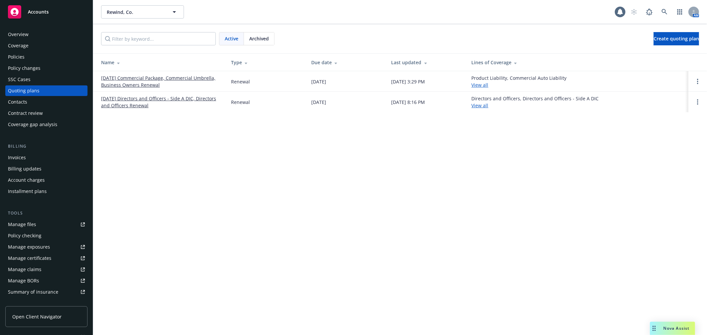
click at [55, 12] on div "Accounts" at bounding box center [46, 11] width 77 height 13
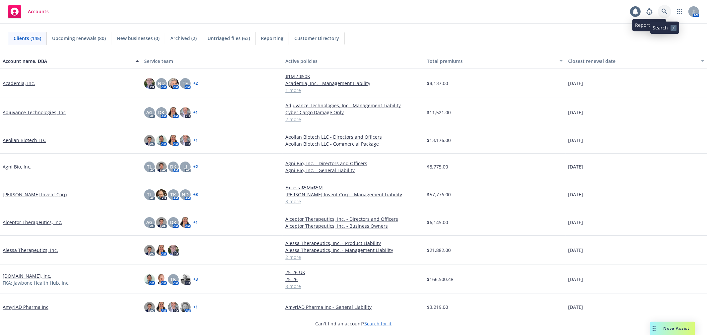
click at [668, 15] on link at bounding box center [664, 11] width 13 height 13
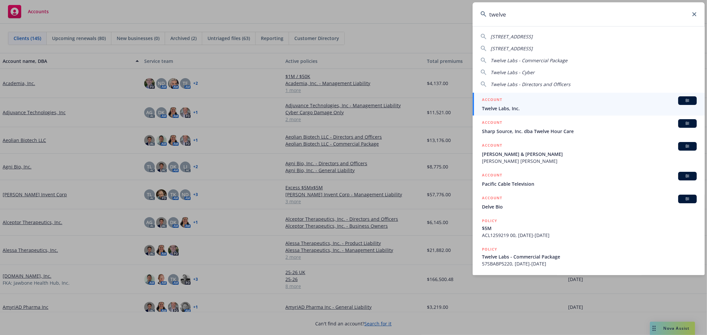
type input "twelve"
click at [521, 112] on span "Twelve Labs, Inc." at bounding box center [589, 108] width 215 height 7
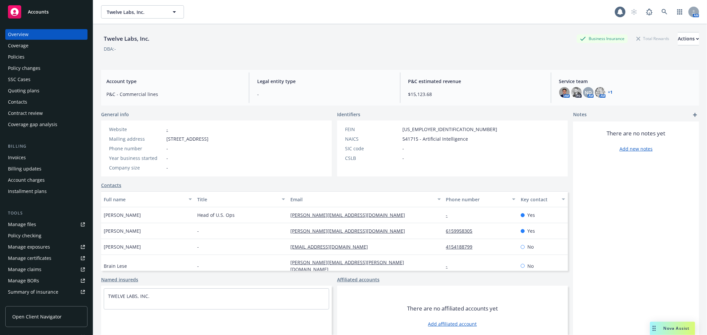
click at [28, 88] on div "Quoting plans" at bounding box center [23, 90] width 31 height 11
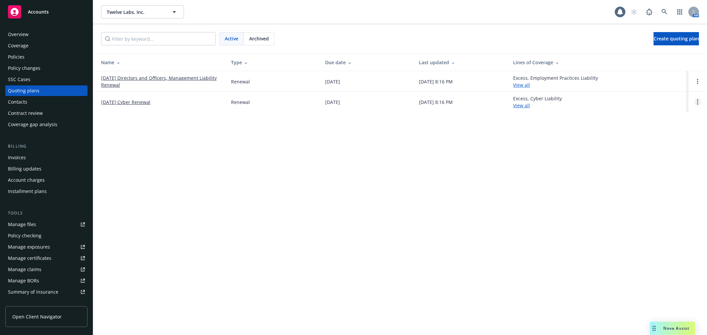
click at [699, 102] on link "Open options" at bounding box center [697, 102] width 8 height 8
click at [675, 54] on span "Copy logging email" at bounding box center [663, 57] width 58 height 6
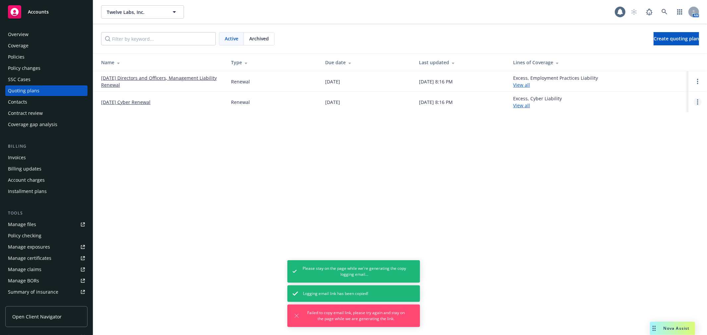
click at [696, 100] on link "Open options" at bounding box center [697, 102] width 8 height 8
click at [671, 55] on span "Copy logging email" at bounding box center [663, 57] width 58 height 6
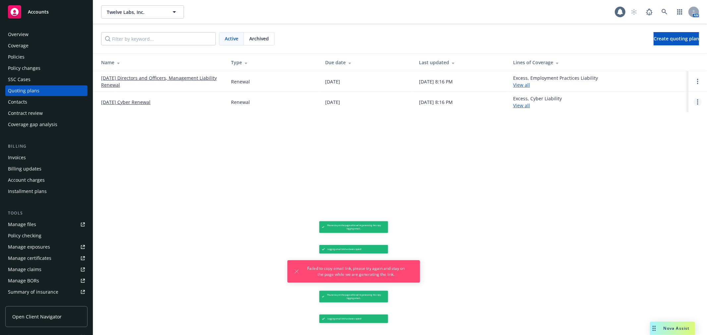
click at [700, 103] on link "Open options" at bounding box center [697, 102] width 8 height 8
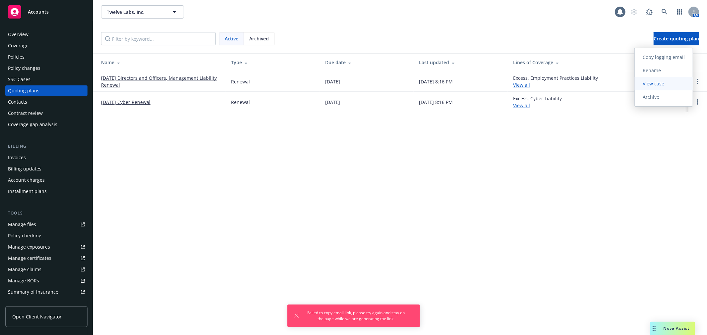
click at [669, 87] on link "View case" at bounding box center [663, 83] width 58 height 13
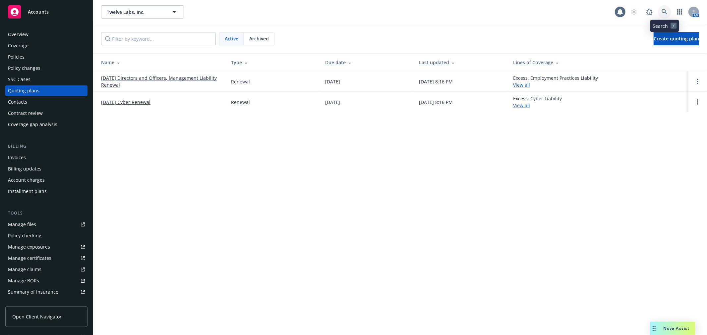
click at [666, 12] on icon at bounding box center [664, 12] width 6 height 6
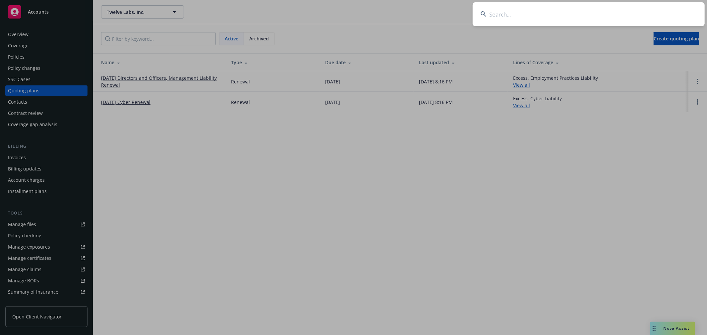
click at [518, 11] on input at bounding box center [588, 14] width 232 height 24
paste input "Anterior"
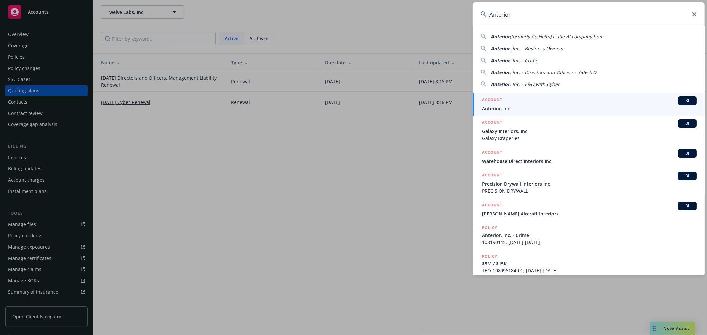
type input "Anterior"
click at [521, 101] on div "ACCOUNT BI" at bounding box center [589, 100] width 215 height 9
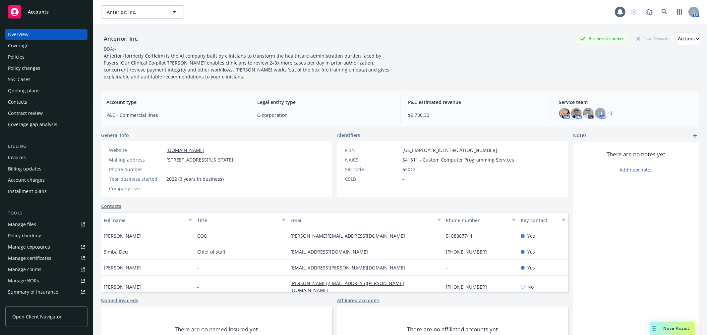
click at [30, 91] on div "Quoting plans" at bounding box center [23, 90] width 31 height 11
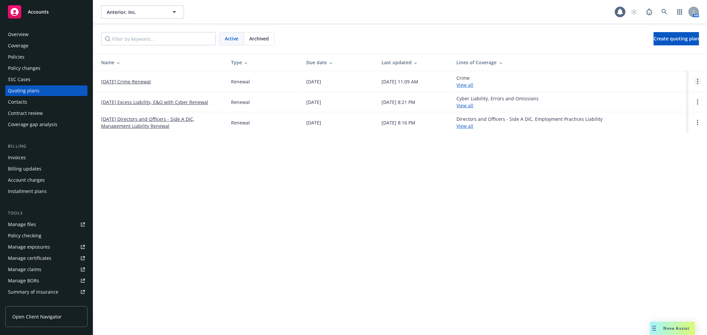
click at [695, 82] on link "Open options" at bounding box center [697, 82] width 8 height 8
click at [669, 40] on link "Copy logging email" at bounding box center [663, 36] width 58 height 13
click at [697, 83] on icon "Open options" at bounding box center [697, 81] width 1 height 5
click at [664, 64] on span "View case" at bounding box center [652, 63] width 37 height 6
click at [661, 15] on icon at bounding box center [664, 12] width 6 height 6
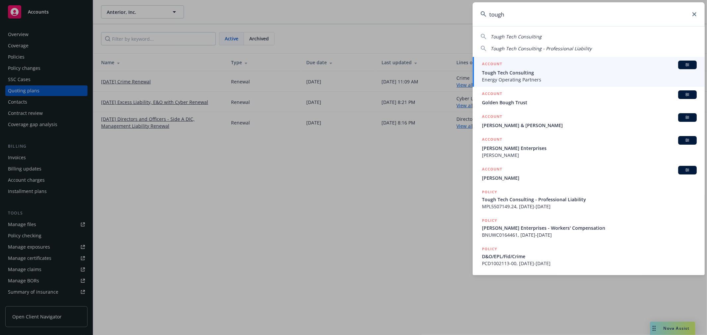
type input "tough"
click at [551, 79] on span "Energy Operating Partners" at bounding box center [589, 79] width 215 height 7
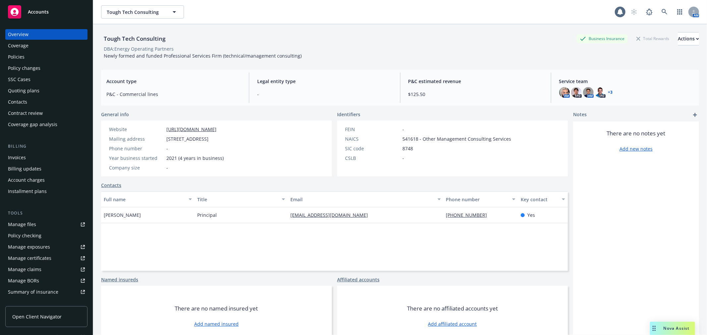
click at [31, 91] on div "Quoting plans" at bounding box center [23, 90] width 31 height 11
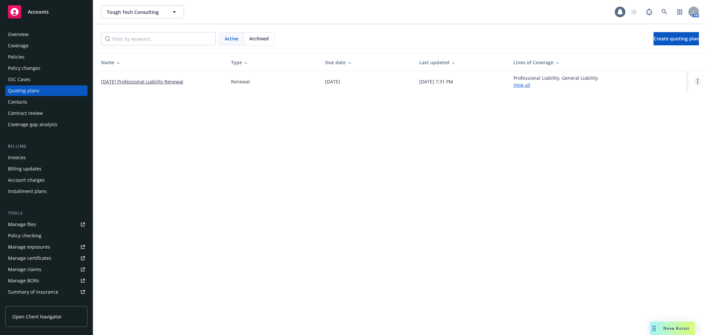
click at [697, 81] on link "Open options" at bounding box center [697, 82] width 8 height 8
click at [669, 37] on span "Copy logging email" at bounding box center [663, 36] width 58 height 6
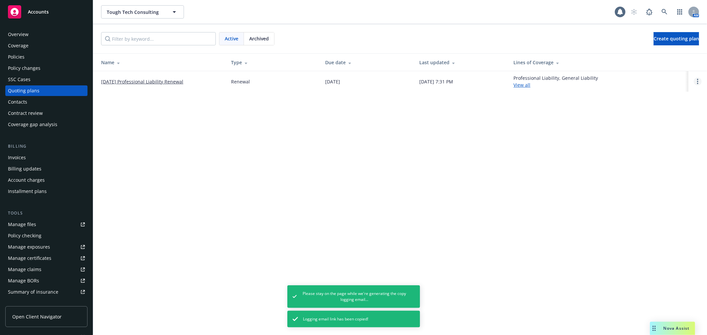
click at [697, 83] on circle "Open options" at bounding box center [697, 83] width 1 height 1
click at [657, 64] on span "View case" at bounding box center [652, 63] width 37 height 6
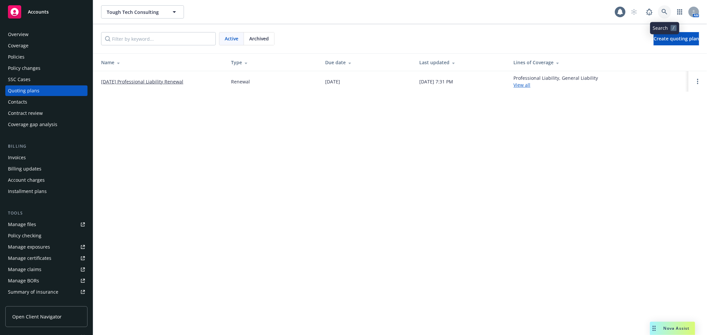
click at [659, 11] on link at bounding box center [664, 11] width 13 height 13
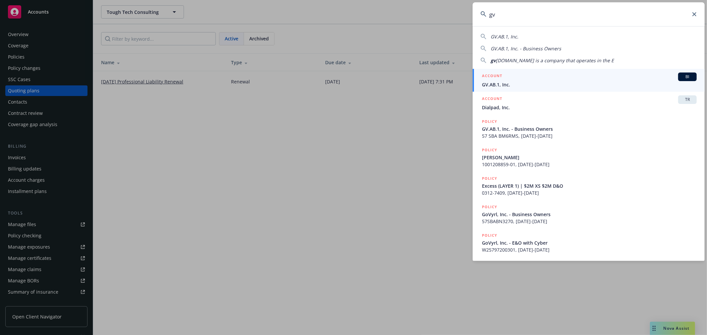
type input "gv"
click at [529, 81] on span "GV.AB.1, Inc." at bounding box center [589, 84] width 215 height 7
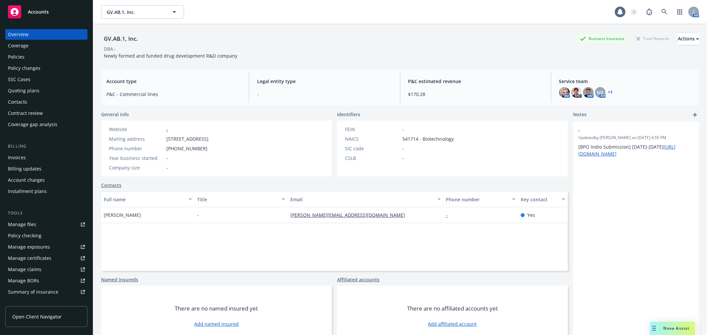
click at [38, 87] on div "Quoting plans" at bounding box center [46, 90] width 77 height 11
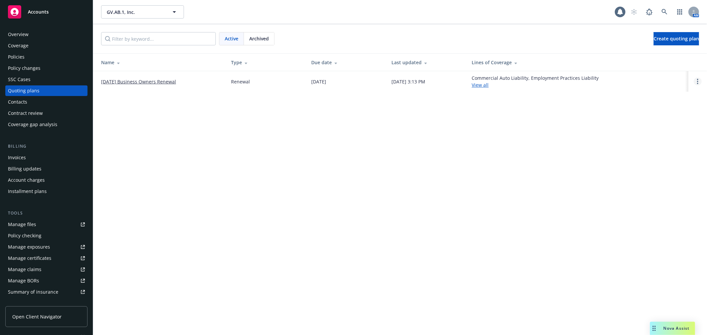
click at [700, 84] on link "Open options" at bounding box center [697, 82] width 8 height 8
click at [670, 35] on span "Copy logging email" at bounding box center [663, 36] width 58 height 6
click at [697, 80] on circle "Open options" at bounding box center [697, 79] width 1 height 1
click at [672, 67] on link "View case" at bounding box center [663, 63] width 58 height 13
click at [670, 16] on span at bounding box center [664, 11] width 13 height 13
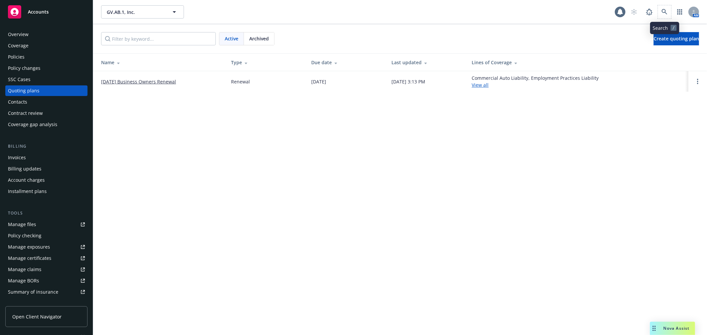
click at [670, 16] on span at bounding box center [664, 11] width 13 height 13
click at [664, 10] on icon at bounding box center [664, 12] width 6 height 6
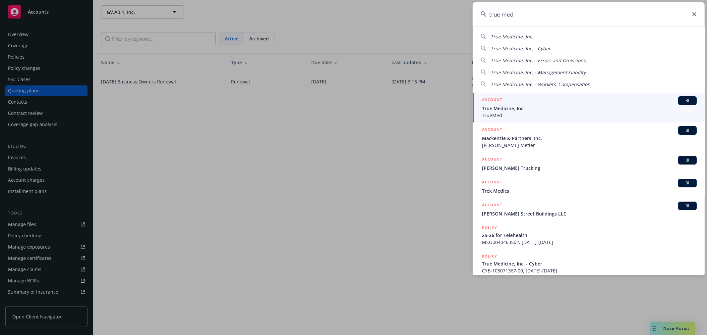
type input "true med"
click at [525, 114] on span "TrueMed" at bounding box center [589, 115] width 215 height 7
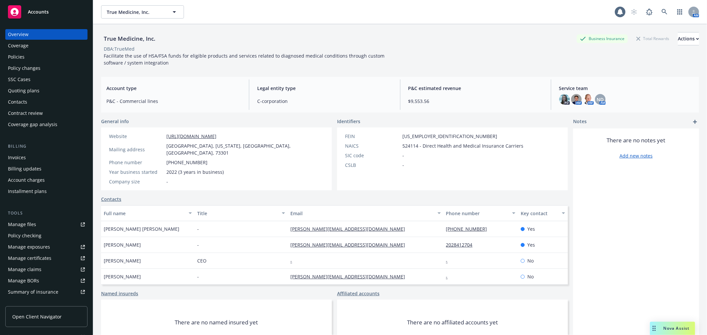
click at [29, 91] on div "Quoting plans" at bounding box center [23, 90] width 31 height 11
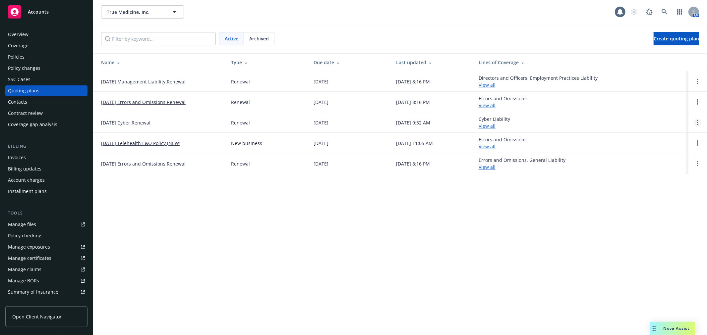
click at [695, 121] on link "Open options" at bounding box center [697, 123] width 8 height 8
click at [671, 77] on span "Copy logging email" at bounding box center [663, 78] width 58 height 6
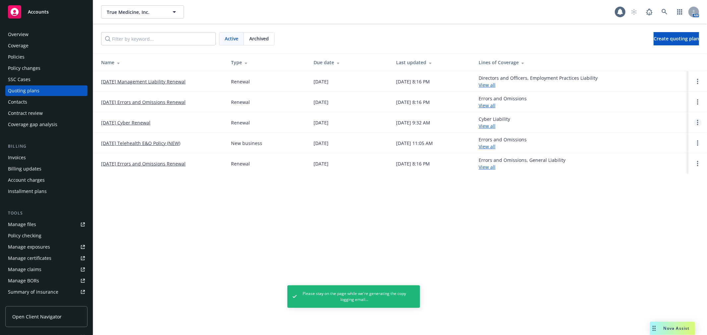
click at [696, 125] on link "Open options" at bounding box center [697, 123] width 8 height 8
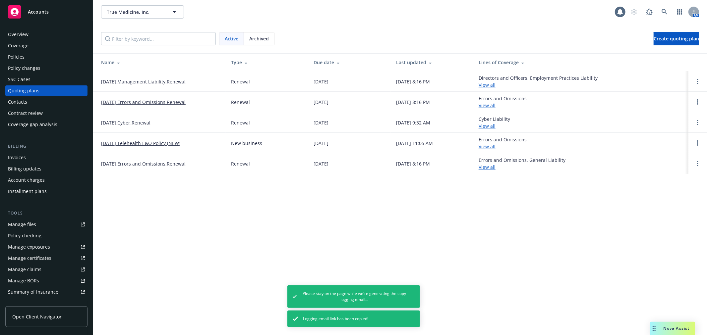
click at [675, 106] on link "View case" at bounding box center [663, 104] width 58 height 13
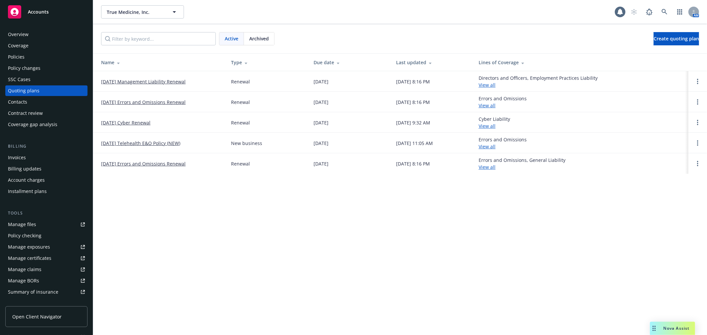
click at [559, 57] on th "Lines of Coverage" at bounding box center [580, 63] width 215 height 18
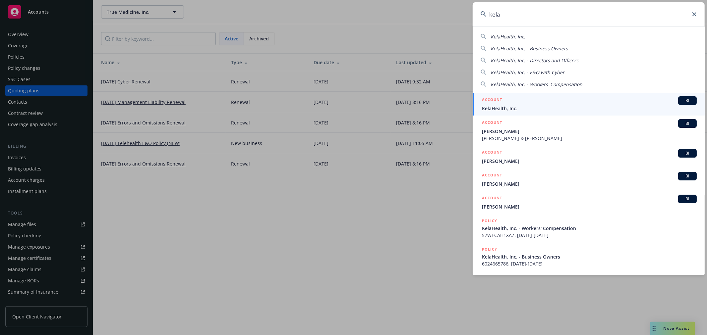
type input "kela"
click at [501, 110] on span "KelaHealth, Inc." at bounding box center [589, 108] width 215 height 7
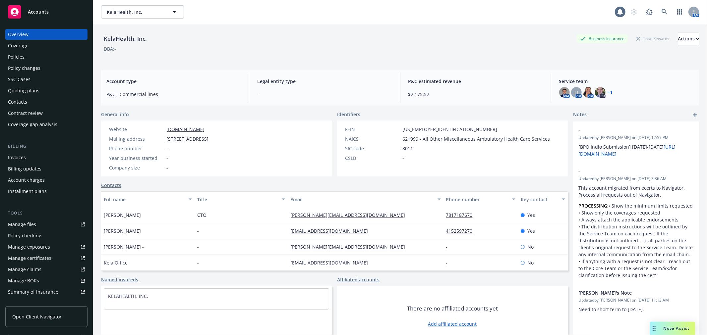
click at [37, 88] on div "Quoting plans" at bounding box center [23, 90] width 31 height 11
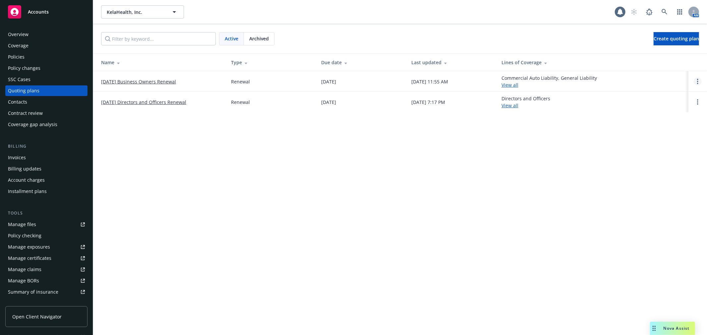
click at [696, 80] on link "Open options" at bounding box center [697, 82] width 8 height 8
click at [662, 40] on link "Copy logging email" at bounding box center [663, 36] width 58 height 13
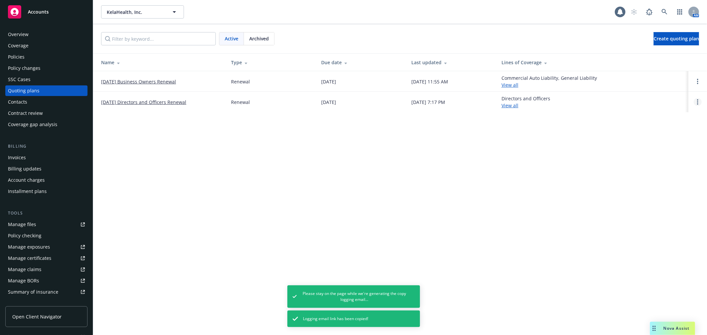
click at [698, 103] on icon "Open options" at bounding box center [697, 101] width 1 height 5
click at [675, 98] on link "Archive" at bounding box center [663, 96] width 58 height 13
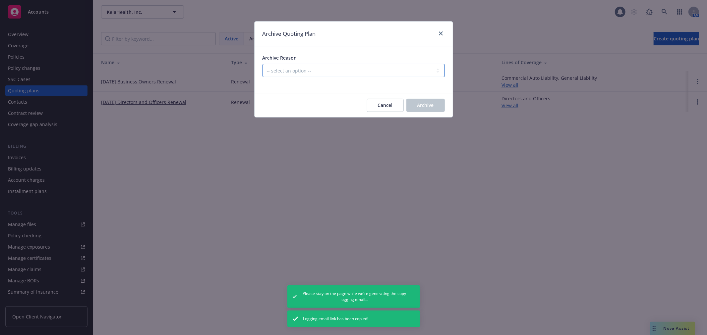
click at [350, 68] on select "-- select an option -- All policies in this renewal plan are auto-renewed Creat…" at bounding box center [353, 70] width 182 height 13
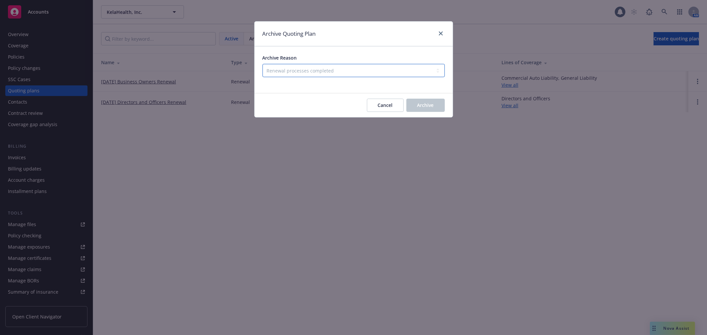
click at [262, 64] on select "-- select an option -- All policies in this renewal plan are auto-renewed Creat…" at bounding box center [353, 70] width 182 height 13
click at [423, 102] on span "Archive" at bounding box center [425, 105] width 17 height 6
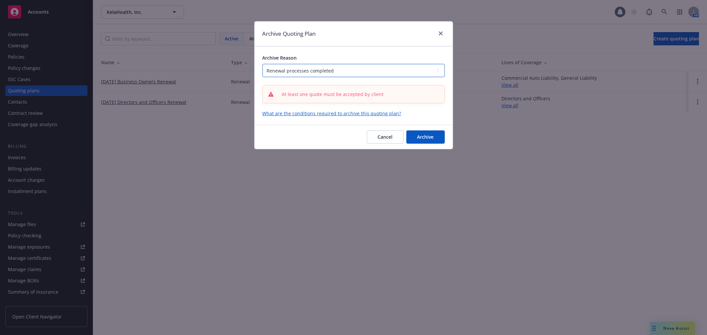
click at [408, 69] on select "-- select an option -- All policies in this renewal plan are auto-renewed Creat…" at bounding box center [353, 70] width 182 height 13
select select "ARCHIVED_DUPLICATE"
click at [262, 64] on select "-- select an option -- All policies in this renewal plan are auto-renewed Creat…" at bounding box center [353, 70] width 182 height 13
click at [428, 138] on span "Archive" at bounding box center [425, 137] width 17 height 6
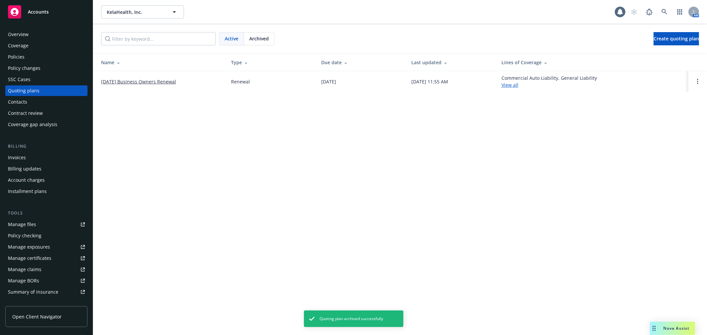
click at [700, 82] on link "Open options" at bounding box center [697, 82] width 8 height 8
click at [671, 64] on span "View case" at bounding box center [652, 63] width 37 height 6
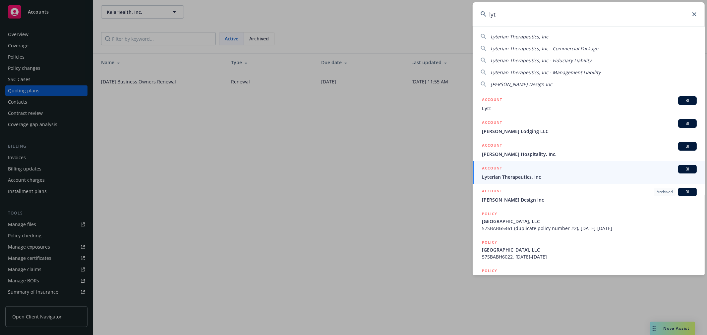
type input "lyt"
click at [495, 172] on h5 "ACCOUNT" at bounding box center [492, 169] width 20 height 8
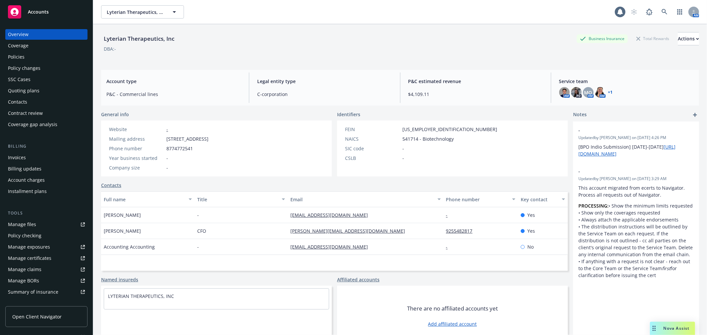
click at [44, 69] on div "Policy changes" at bounding box center [46, 68] width 77 height 11
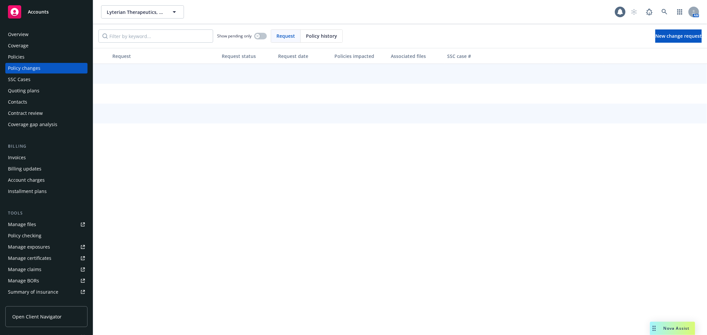
click at [32, 85] on div "Quoting plans" at bounding box center [23, 90] width 31 height 11
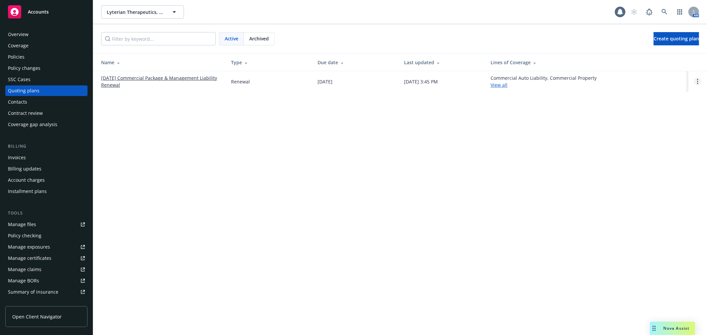
click at [698, 83] on circle "Open options" at bounding box center [697, 83] width 1 height 1
click at [673, 38] on span "Copy logging email" at bounding box center [663, 36] width 58 height 6
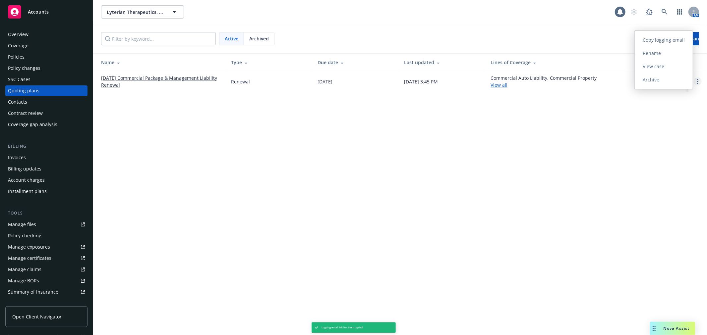
click at [697, 83] on icon "Open options" at bounding box center [697, 81] width 1 height 5
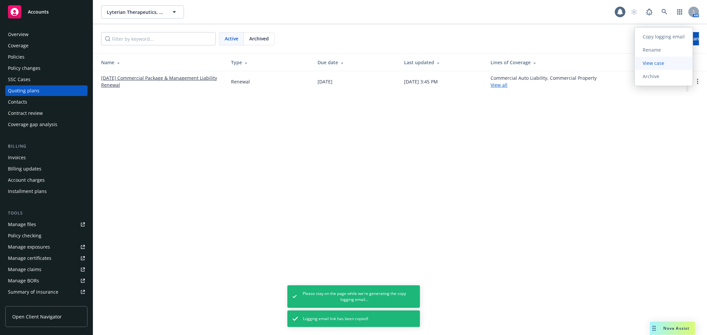
click at [653, 60] on span "View case" at bounding box center [652, 63] width 37 height 6
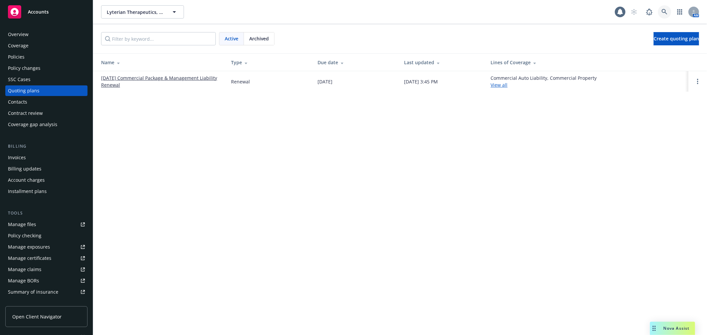
click at [665, 12] on icon at bounding box center [664, 12] width 6 height 6
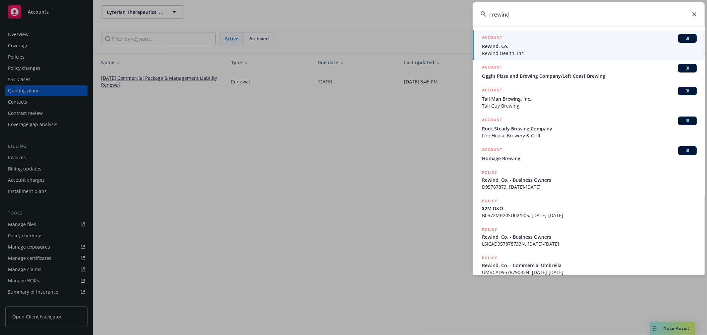
type input "rrewind"
click at [558, 48] on span "Rewind, Co." at bounding box center [589, 46] width 215 height 7
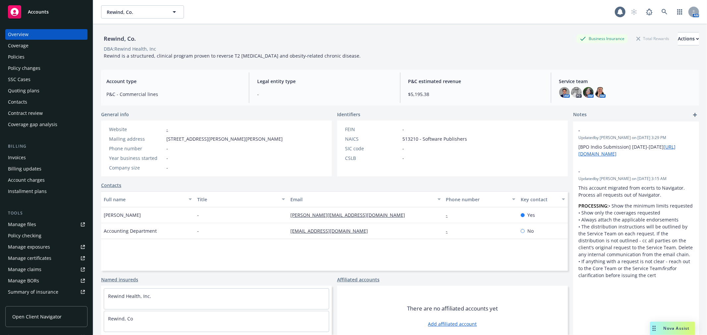
drag, startPoint x: 30, startPoint y: 90, endPoint x: 88, endPoint y: 85, distance: 58.8
click at [30, 90] on div "Quoting plans" at bounding box center [23, 90] width 31 height 11
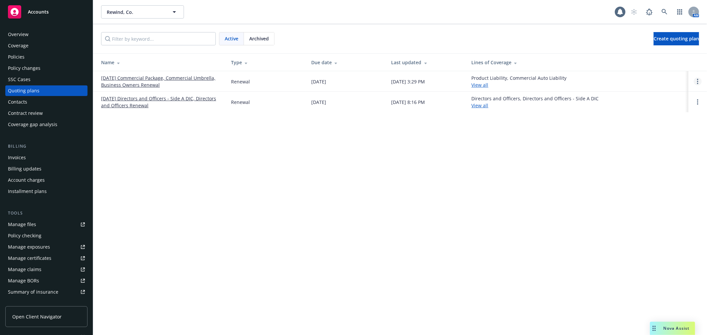
click at [696, 84] on link "Open options" at bounding box center [697, 82] width 8 height 8
click at [664, 35] on span "Copy logging email" at bounding box center [663, 36] width 58 height 6
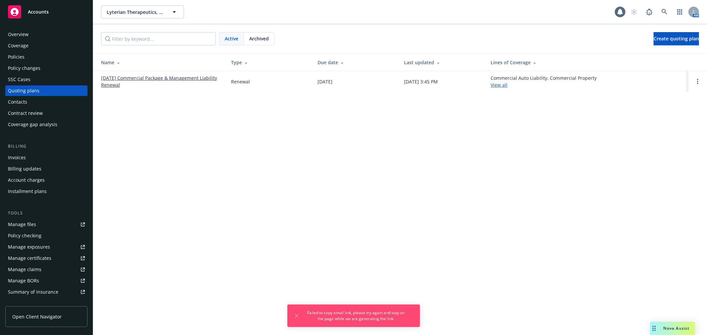
click at [186, 75] on link "[DATE] Commercial Package & Management Liability Renewal" at bounding box center [160, 82] width 119 height 14
